Goal: Find specific page/section: Find specific page/section

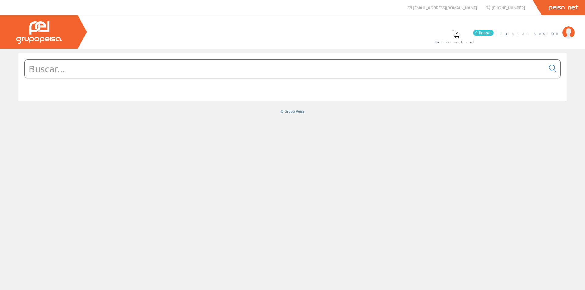
click at [551, 30] on link "Iniciar sesión" at bounding box center [537, 28] width 74 height 6
click at [196, 68] on input "text" at bounding box center [285, 69] width 521 height 18
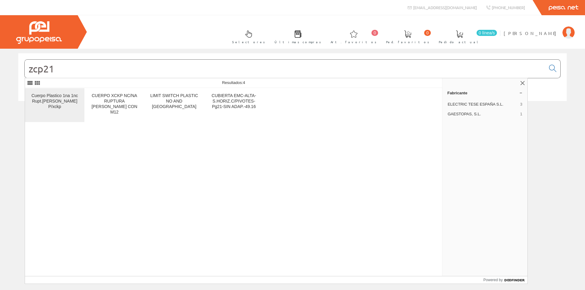
type input "zcp21"
click at [43, 103] on div "Cuerpo Plastico 1na 1nc Rupt.brusca P/xckp" at bounding box center [55, 101] width 50 height 16
